Goal: Navigation & Orientation: Find specific page/section

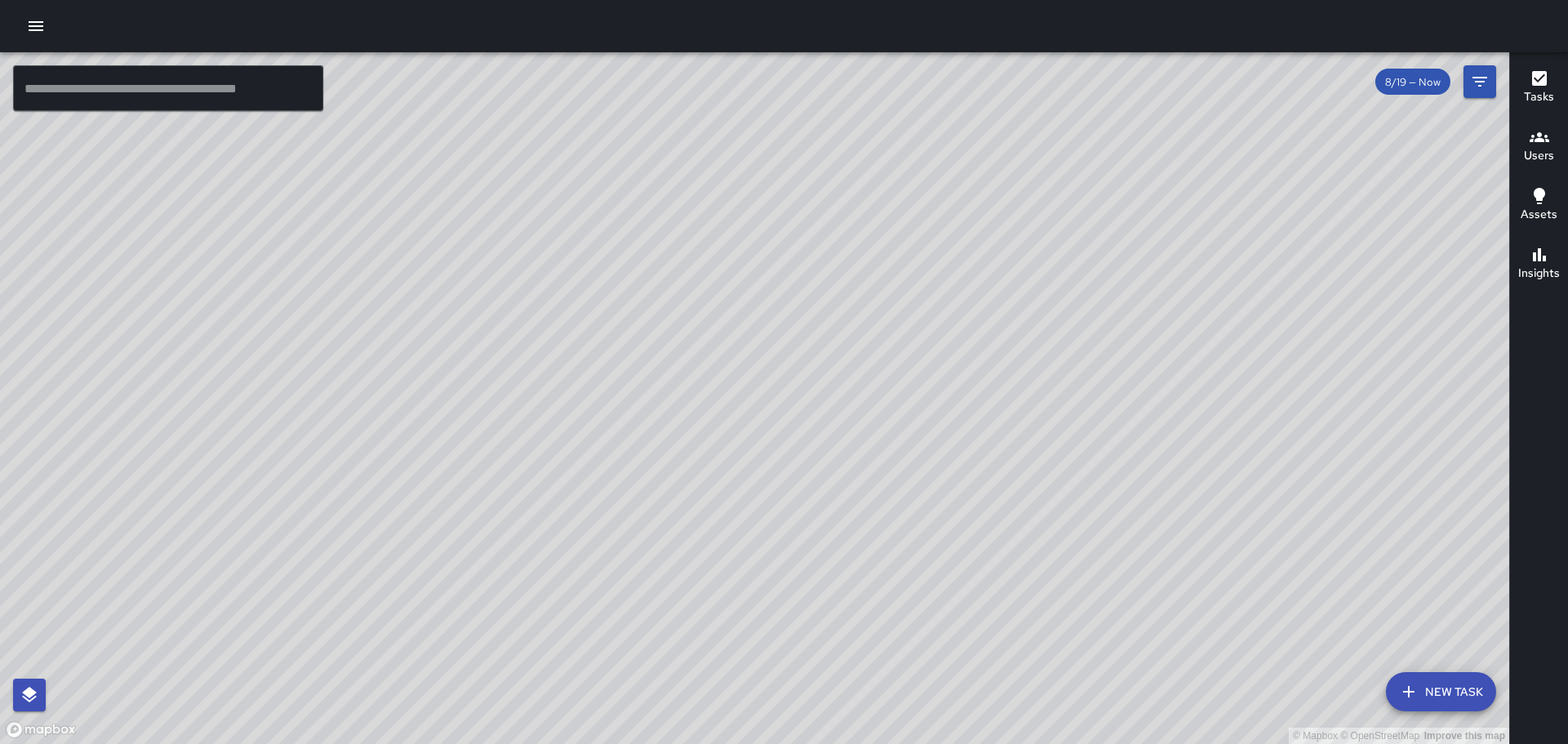
drag, startPoint x: 987, startPoint y: 631, endPoint x: 1057, endPoint y: 232, distance: 405.1
click at [1057, 232] on div "© Mapbox © OpenStreetMap Improve this map" at bounding box center [754, 398] width 1510 height 691
drag, startPoint x: 596, startPoint y: 422, endPoint x: 616, endPoint y: 624, distance: 203.0
click at [616, 624] on div "© Mapbox © OpenStreetMap Improve this map" at bounding box center [754, 398] width 1510 height 691
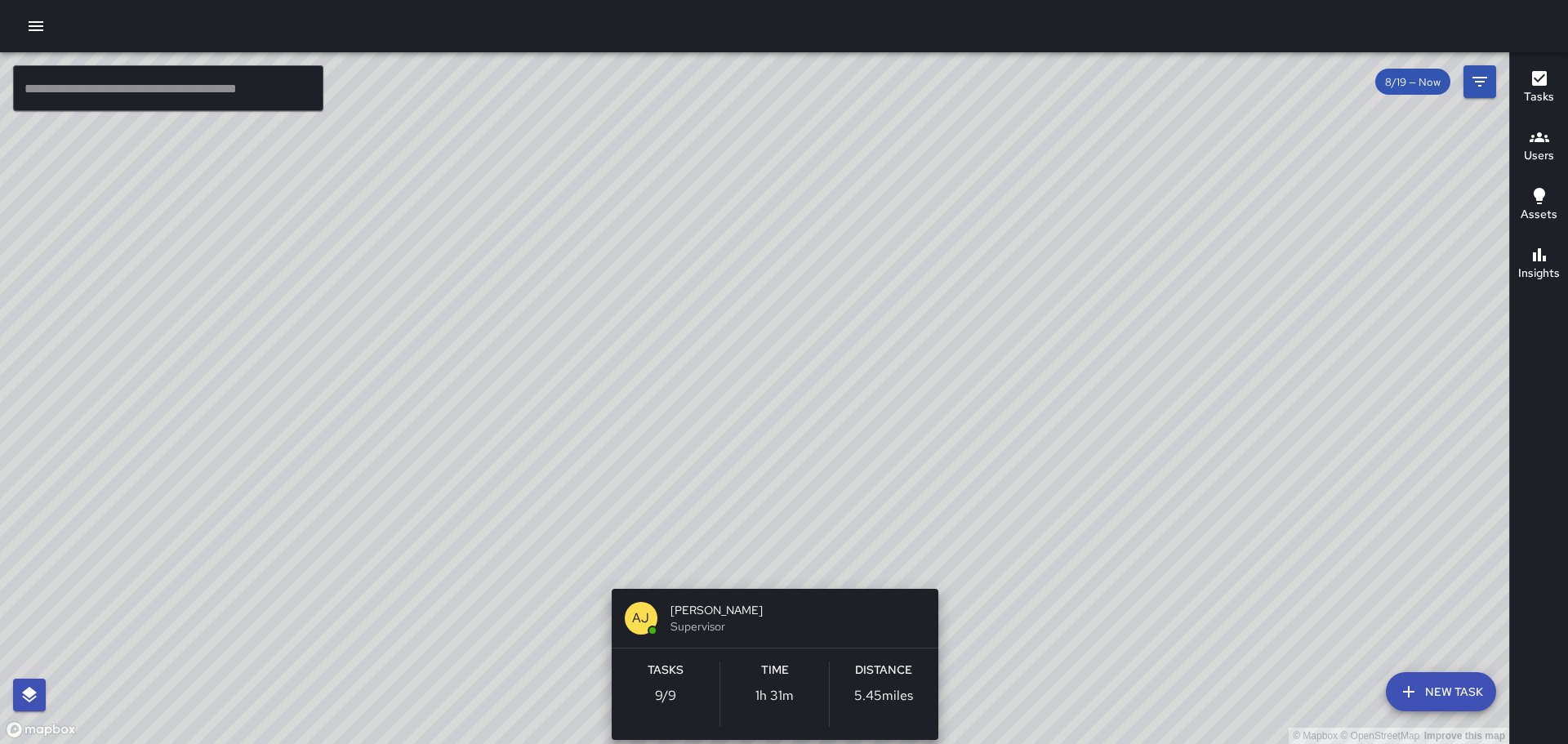
click at [767, 566] on div "© Mapbox © OpenStreetMap Improve this map [PERSON_NAME] [PERSON_NAME] Superviso…" at bounding box center [754, 398] width 1510 height 691
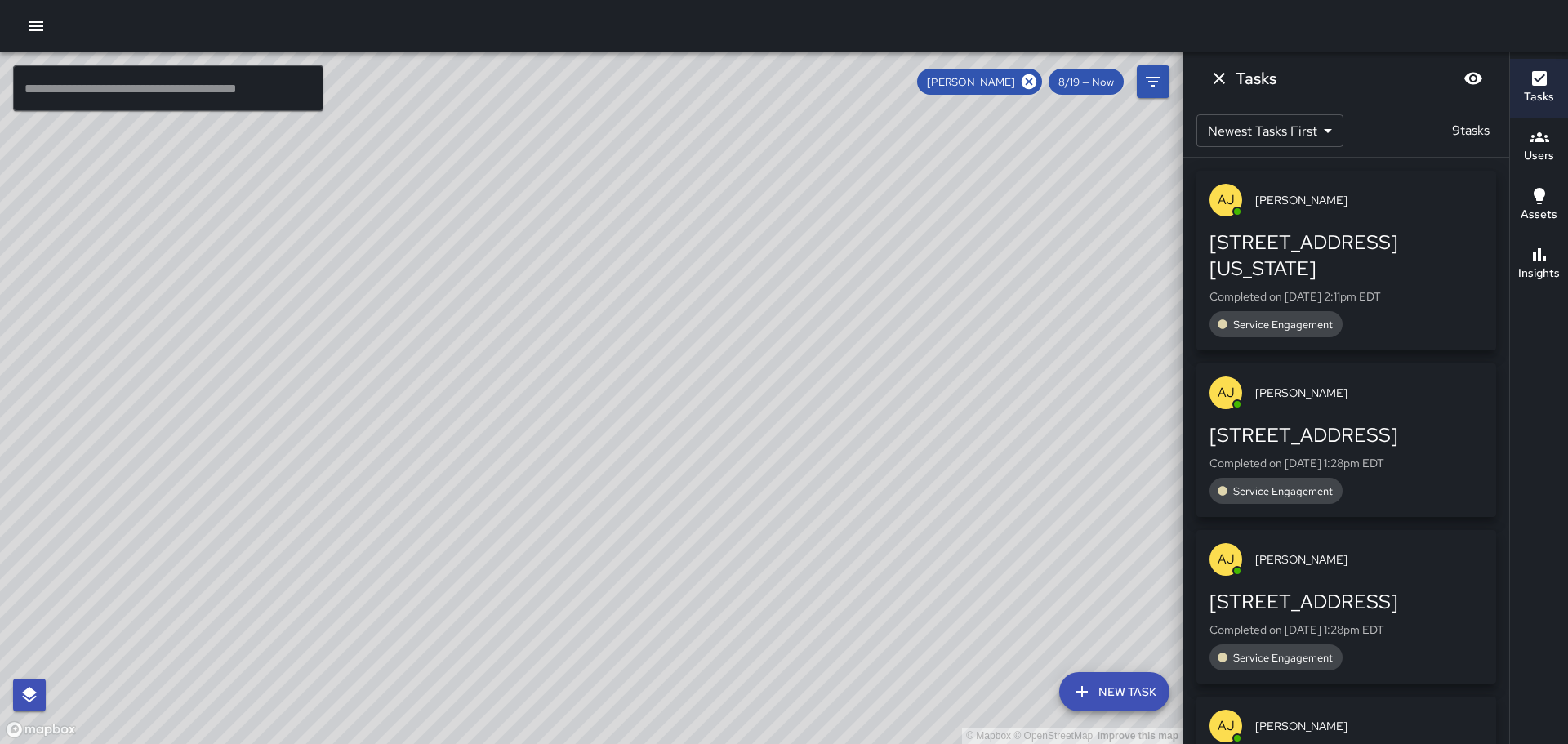
drag, startPoint x: 492, startPoint y: 350, endPoint x: 545, endPoint y: 615, distance: 270.2
click at [546, 614] on div "© Mapbox © OpenStreetMap Improve this map" at bounding box center [591, 398] width 1182 height 691
drag, startPoint x: 588, startPoint y: 369, endPoint x: 560, endPoint y: 526, distance: 159.5
click at [560, 525] on div "© Mapbox © OpenStreetMap Improve this map" at bounding box center [591, 398] width 1182 height 691
drag, startPoint x: 623, startPoint y: 576, endPoint x: 645, endPoint y: 315, distance: 261.9
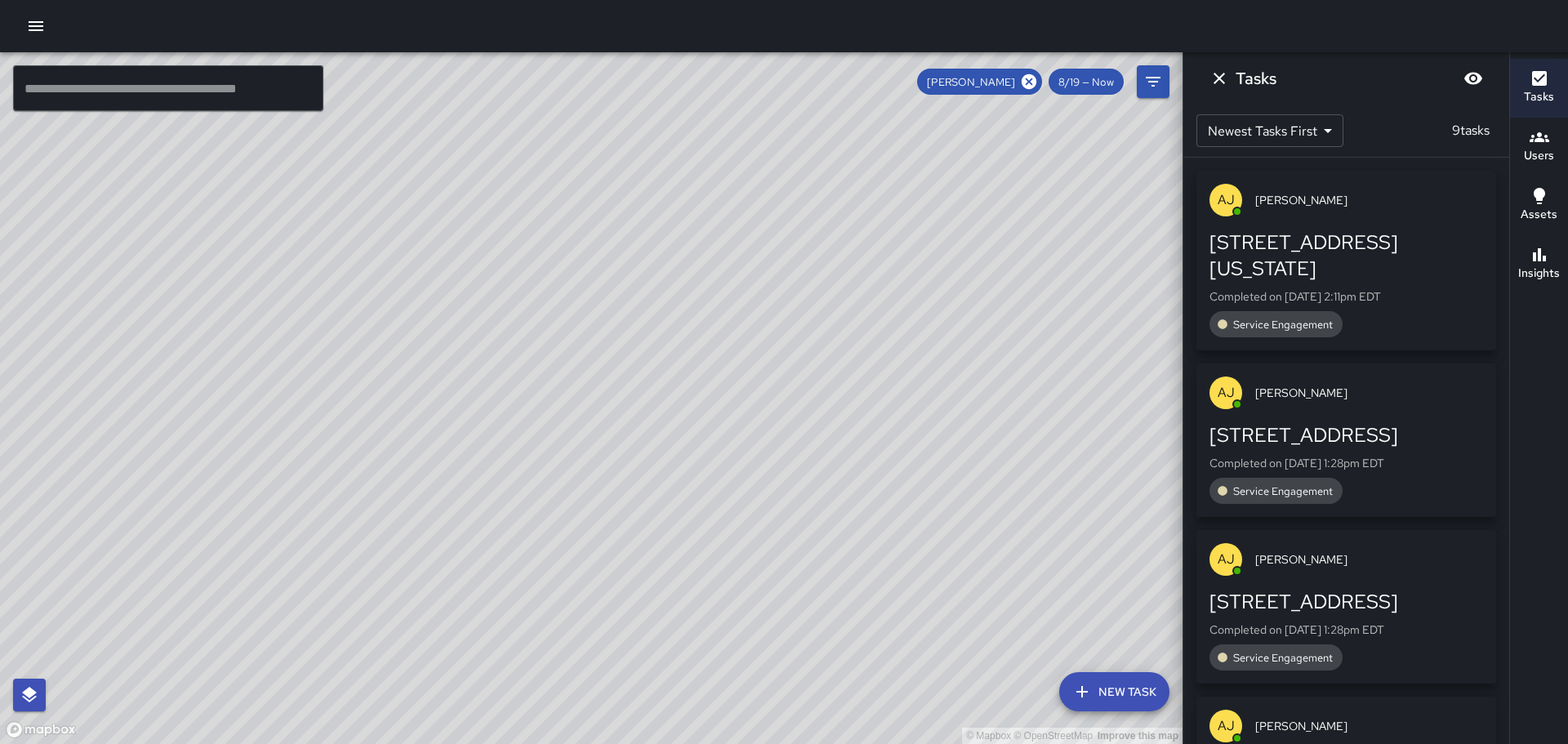
click at [645, 315] on div "© Mapbox © OpenStreetMap Improve this map" at bounding box center [591, 398] width 1182 height 691
